Goal: Find specific page/section: Find specific page/section

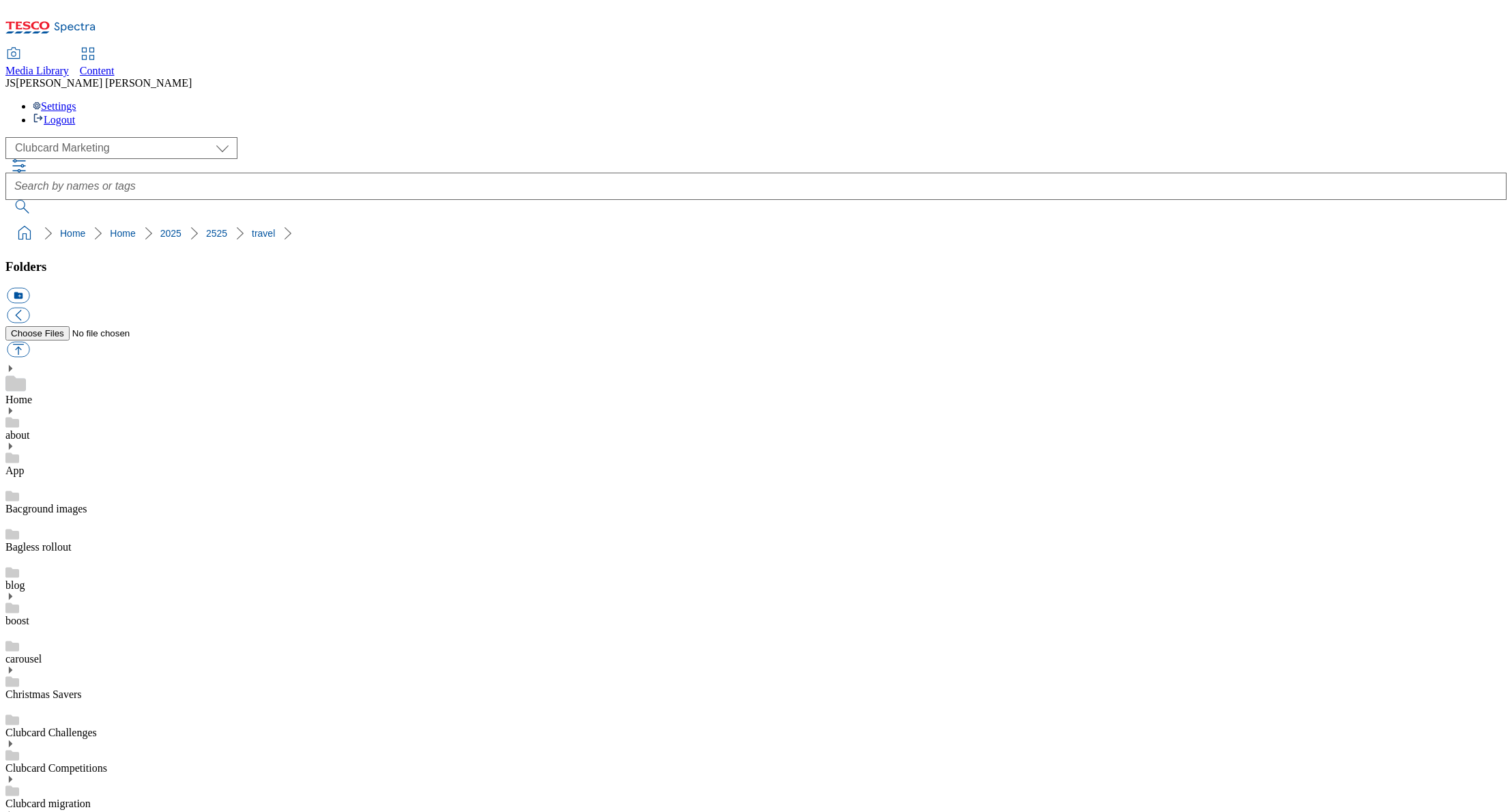
scroll to position [1002, 0]
click at [69, 65] on span "Media Library" at bounding box center [37, 70] width 64 height 11
click at [96, 46] on icon at bounding box center [88, 54] width 16 height 17
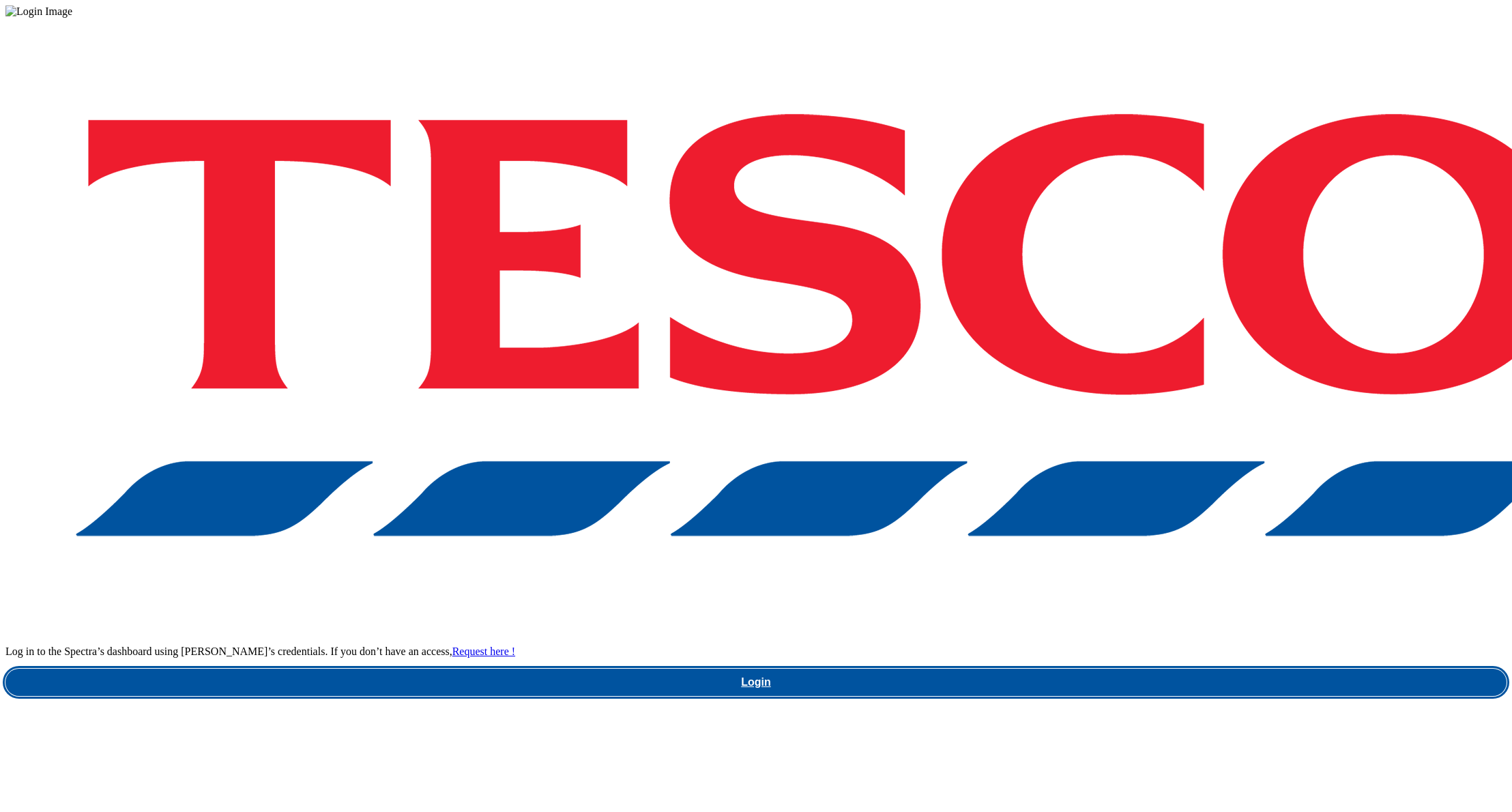
click at [1066, 669] on link "Login" at bounding box center [755, 682] width 1501 height 27
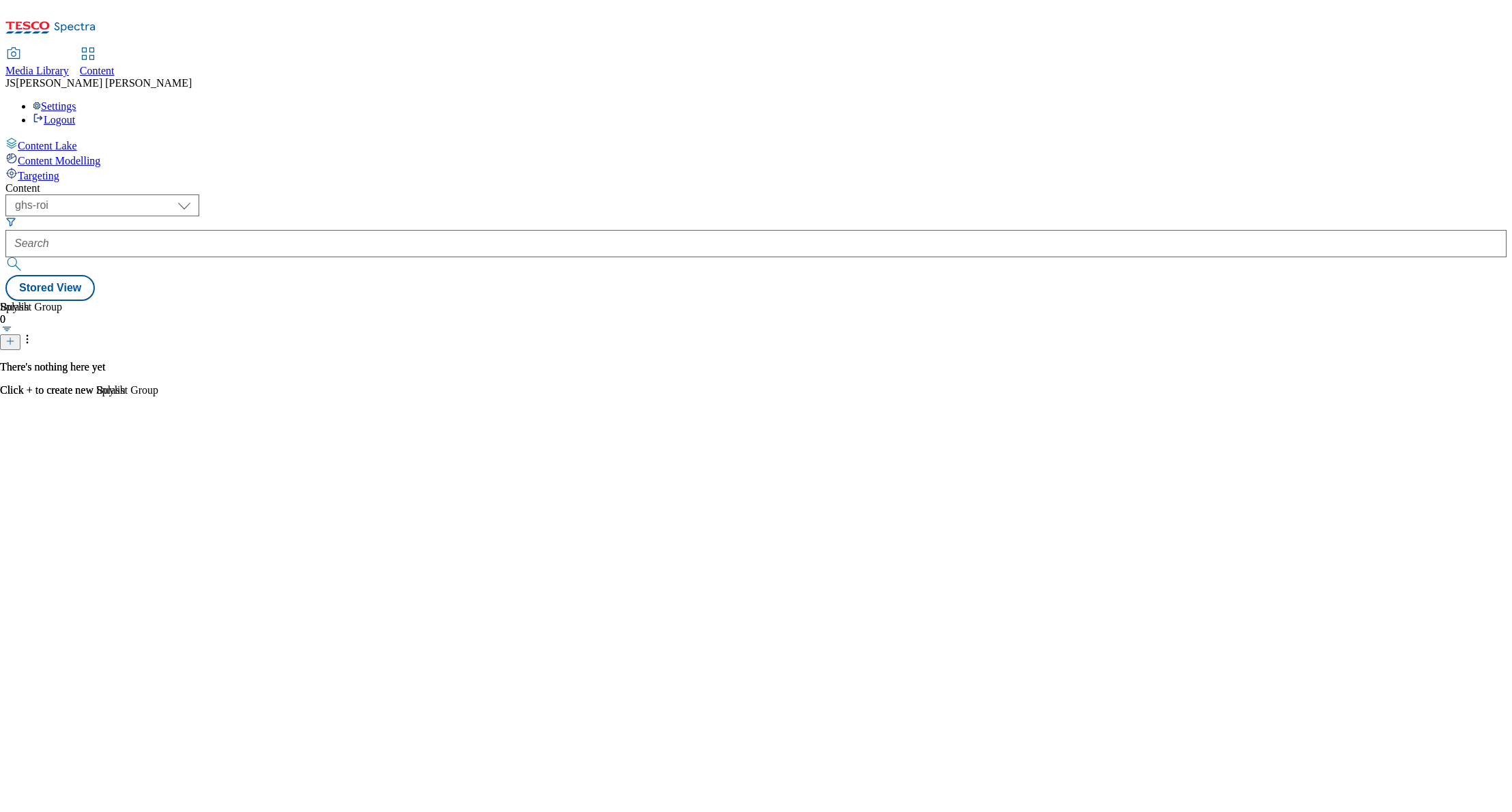
click at [69, 65] on span "Media Library" at bounding box center [37, 70] width 64 height 11
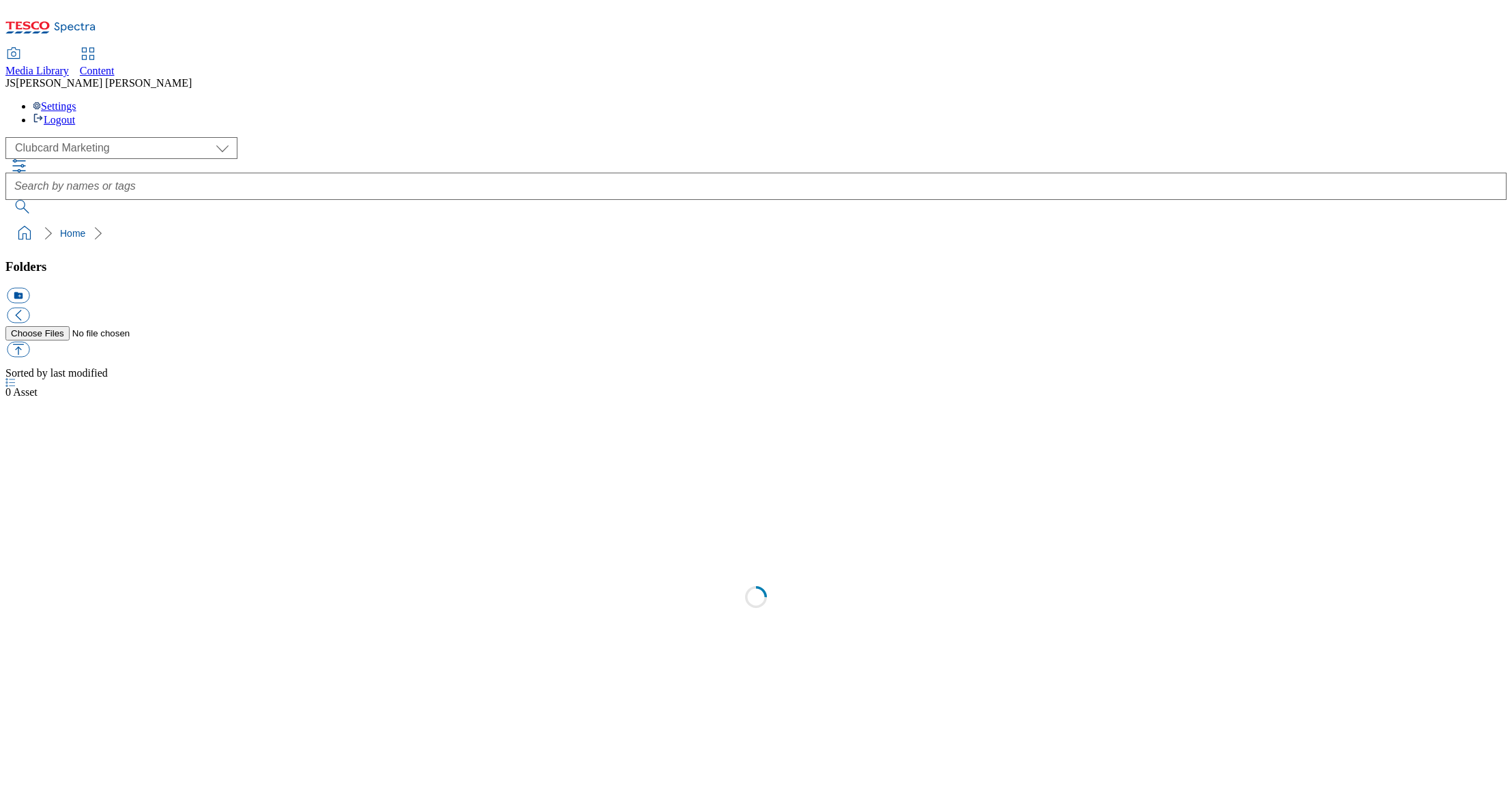
scroll to position [1, 0]
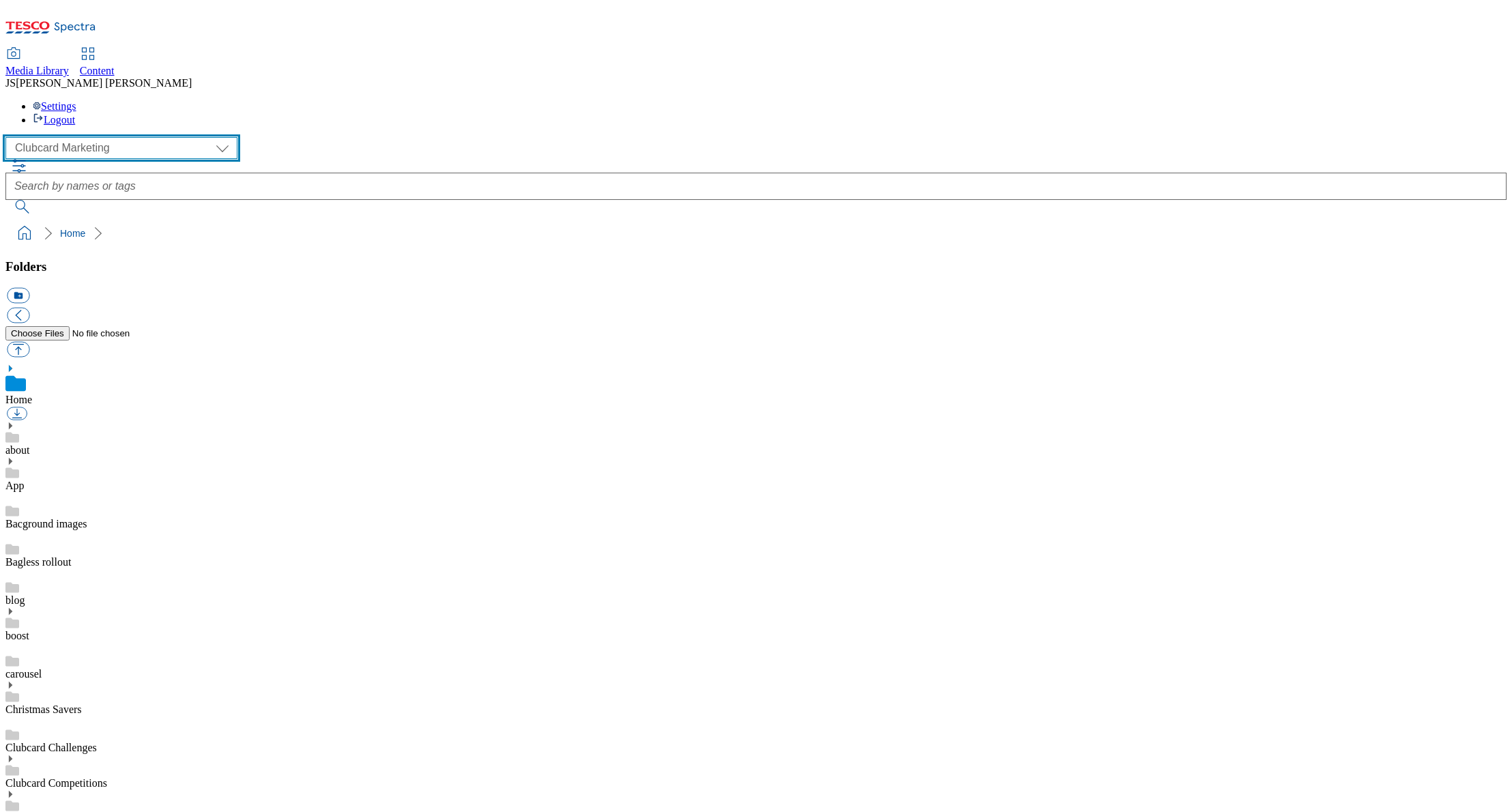
click at [49, 137] on select "Clubcard Marketing Dotcom UK GHS Marketing UK GHS ROI iGHS Marketing CE MCA CZ …" at bounding box center [121, 148] width 232 height 22
select select "flare-ghs-mktg"
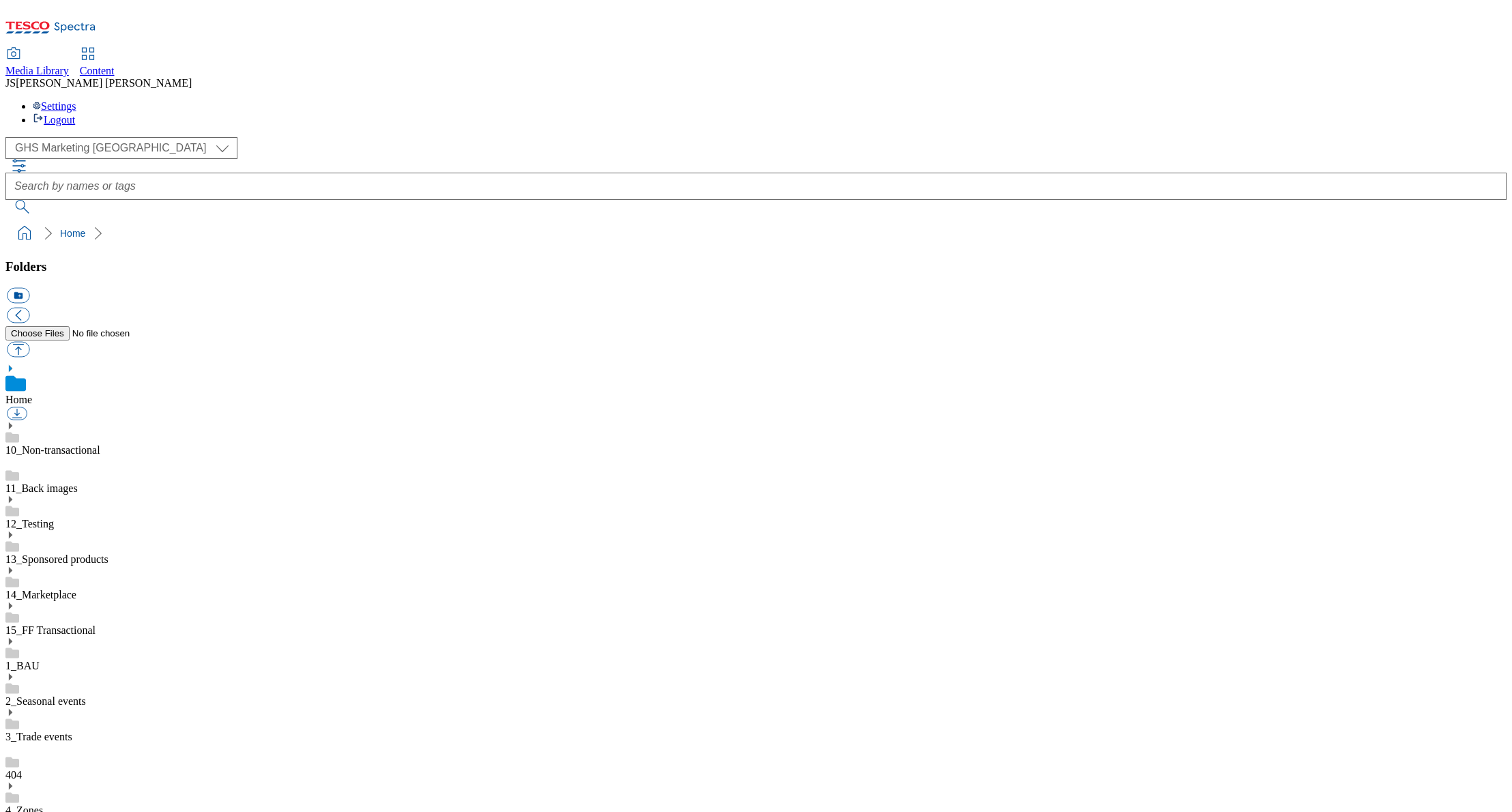
click at [15, 637] on icon at bounding box center [10, 642] width 10 height 10
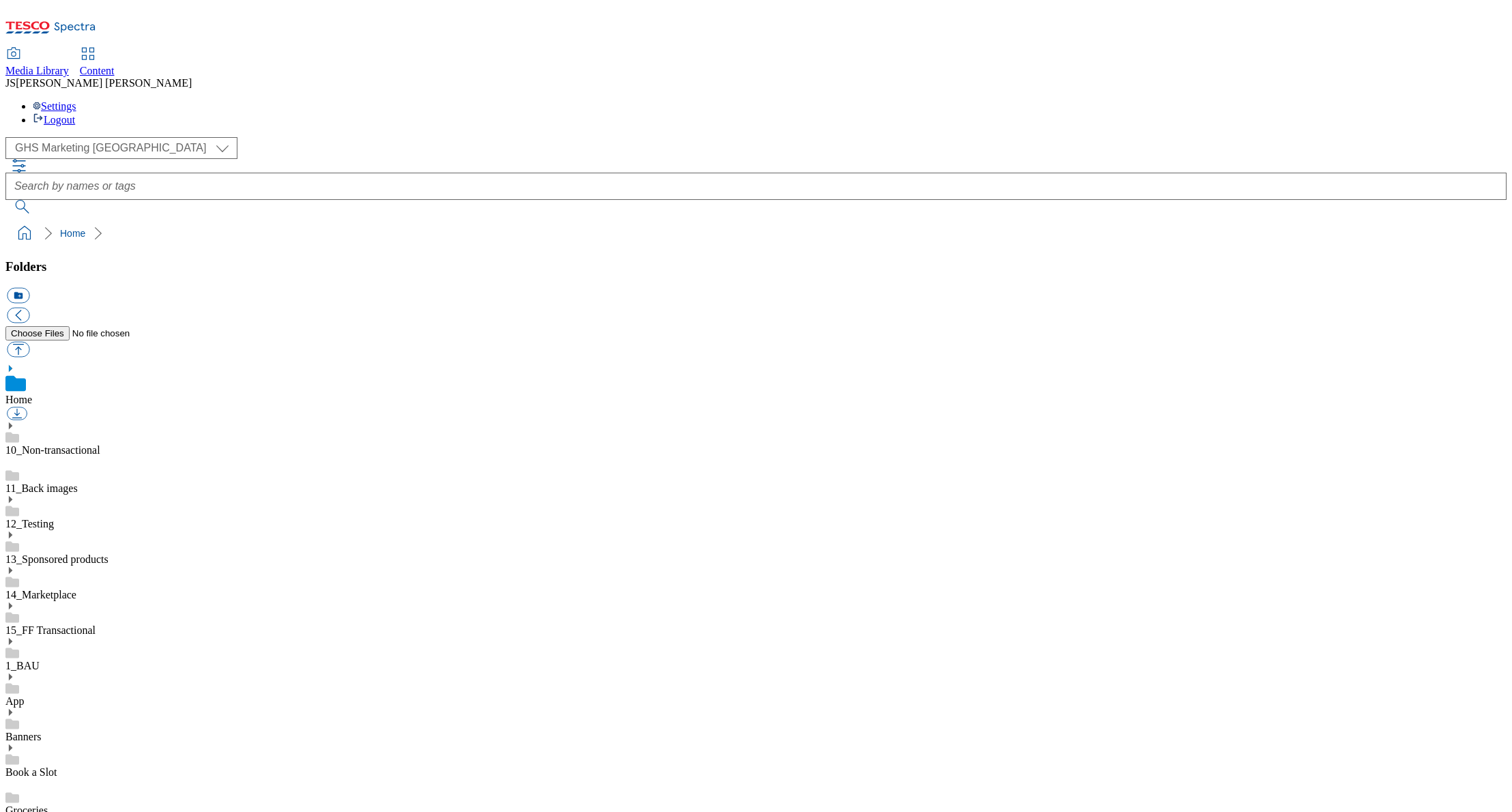
scroll to position [693, 0]
